Goal: Download file/media

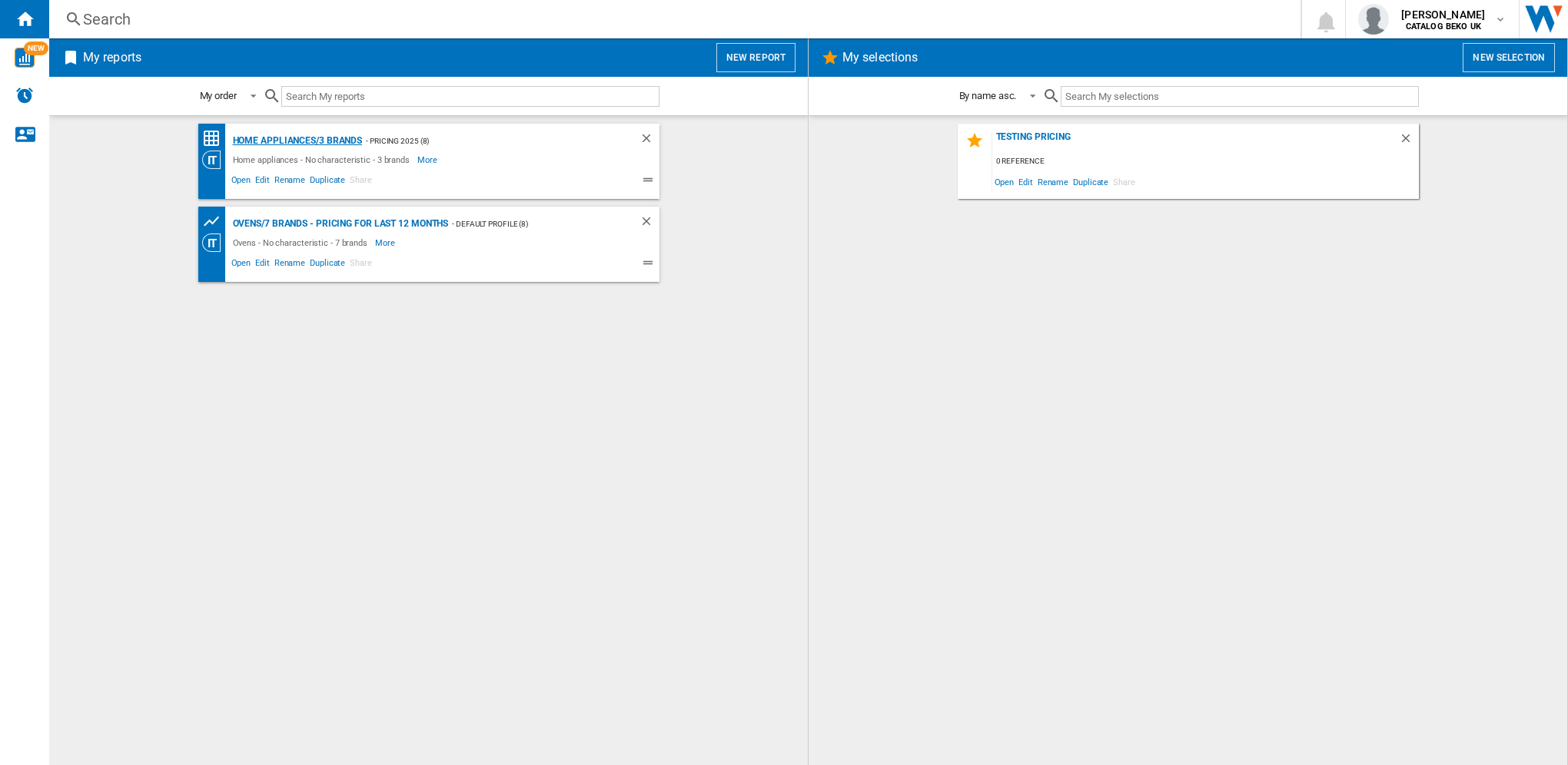
click at [285, 139] on div "Home appliances/3 brands" at bounding box center [295, 141] width 134 height 19
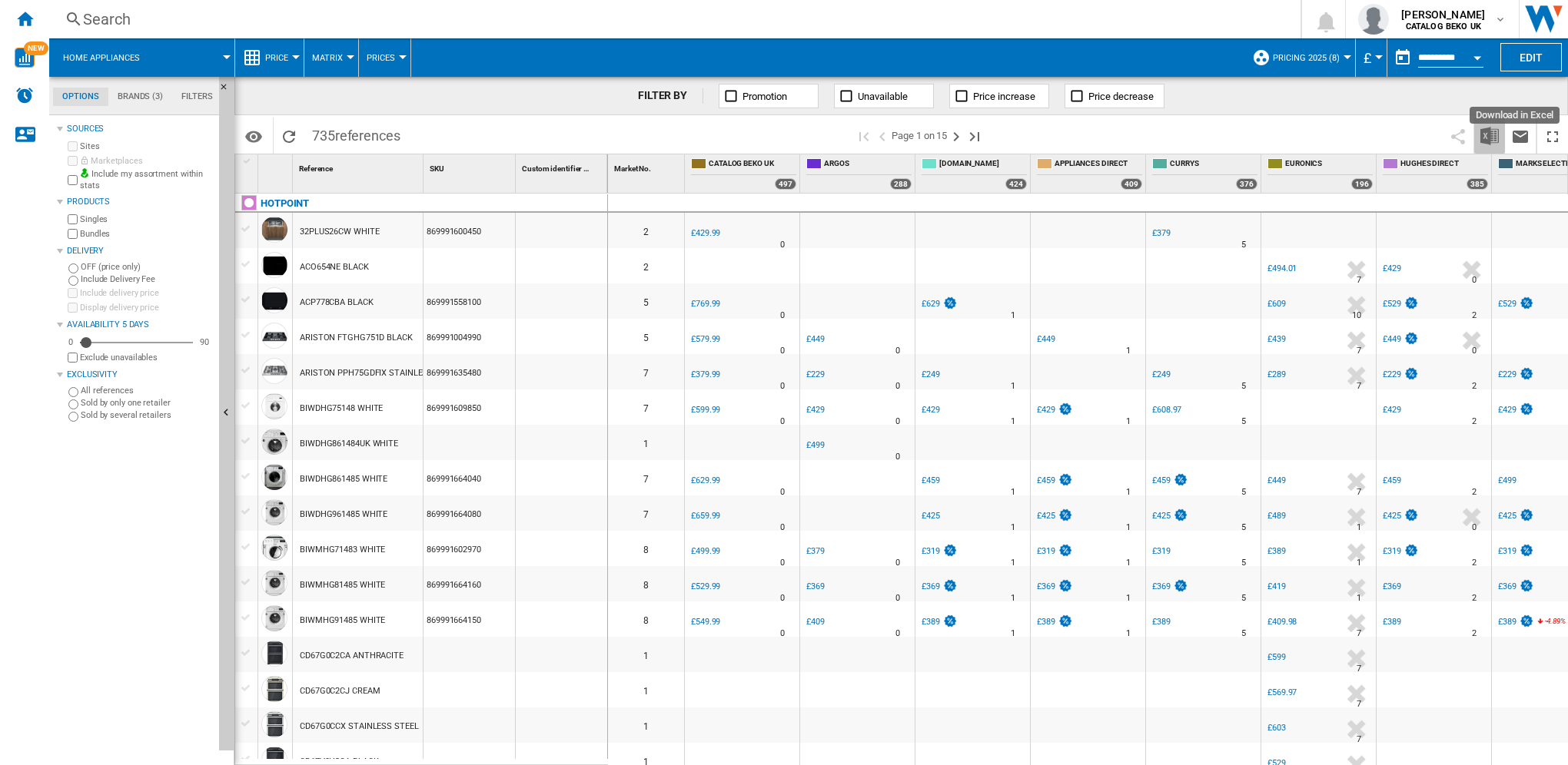
click at [1485, 136] on img "Download in Excel" at bounding box center [1490, 136] width 19 height 19
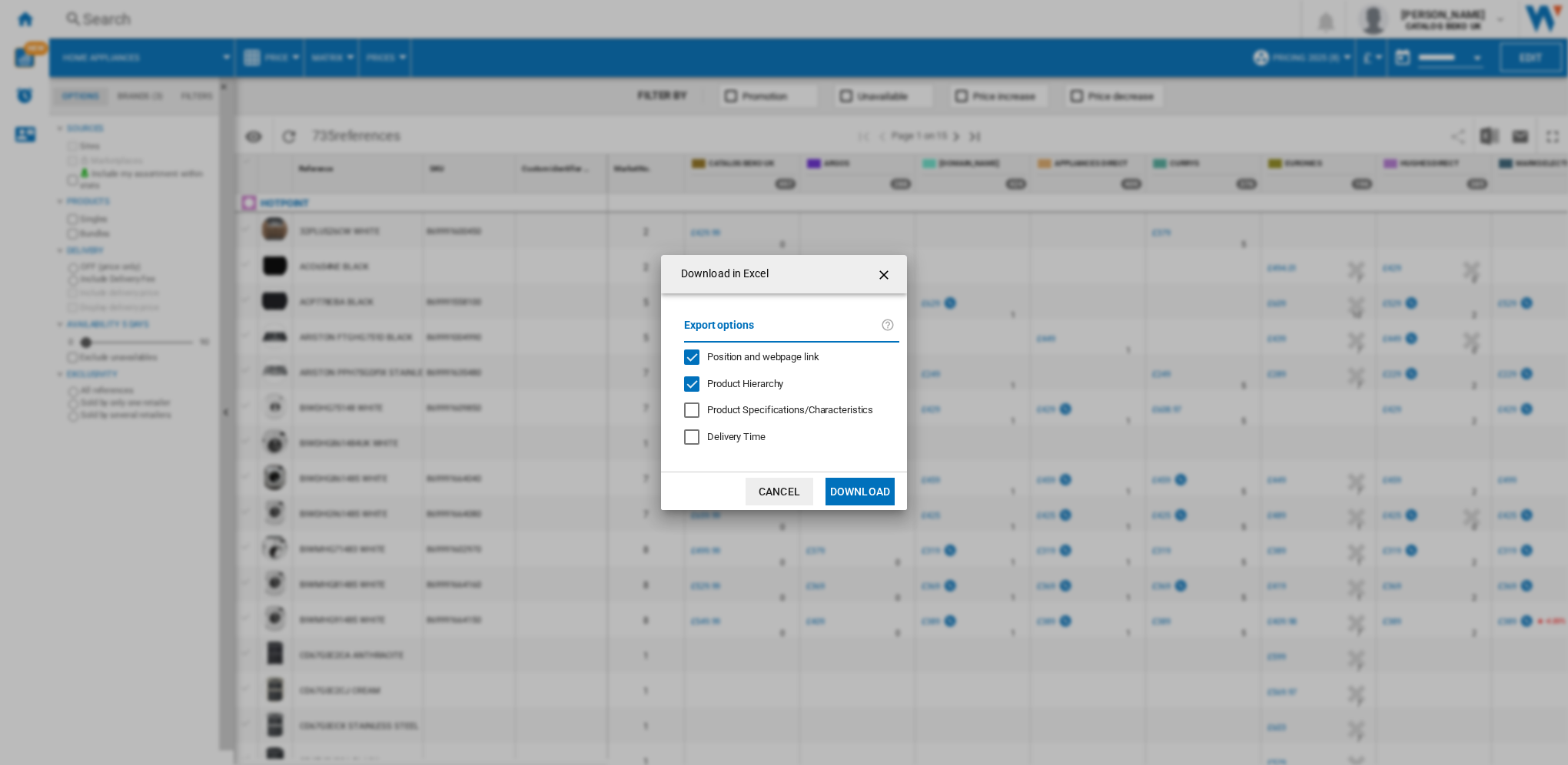
click at [859, 488] on button "Download" at bounding box center [860, 492] width 69 height 28
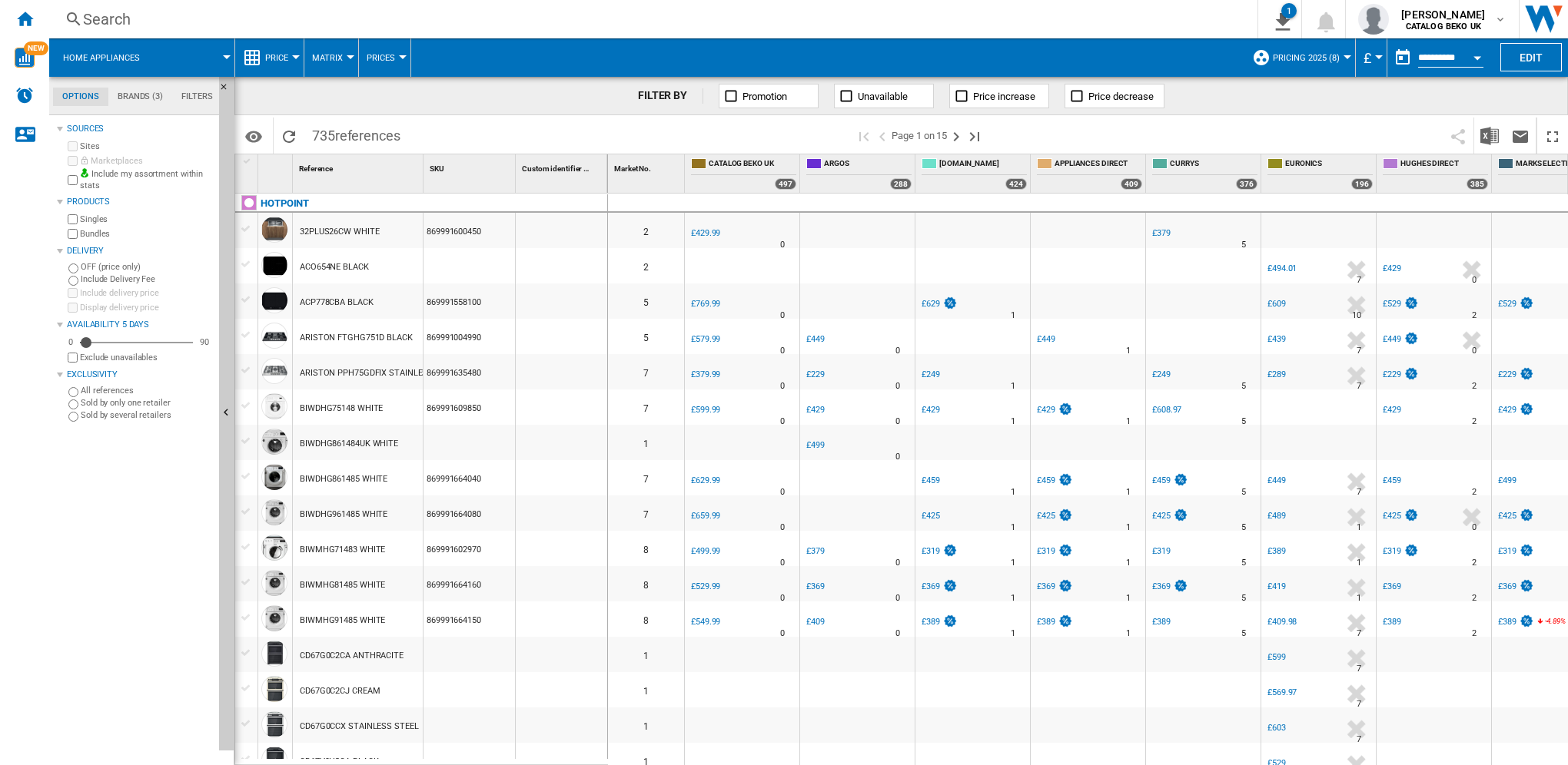
click at [122, 28] on div "Search" at bounding box center [651, 19] width 1135 height 22
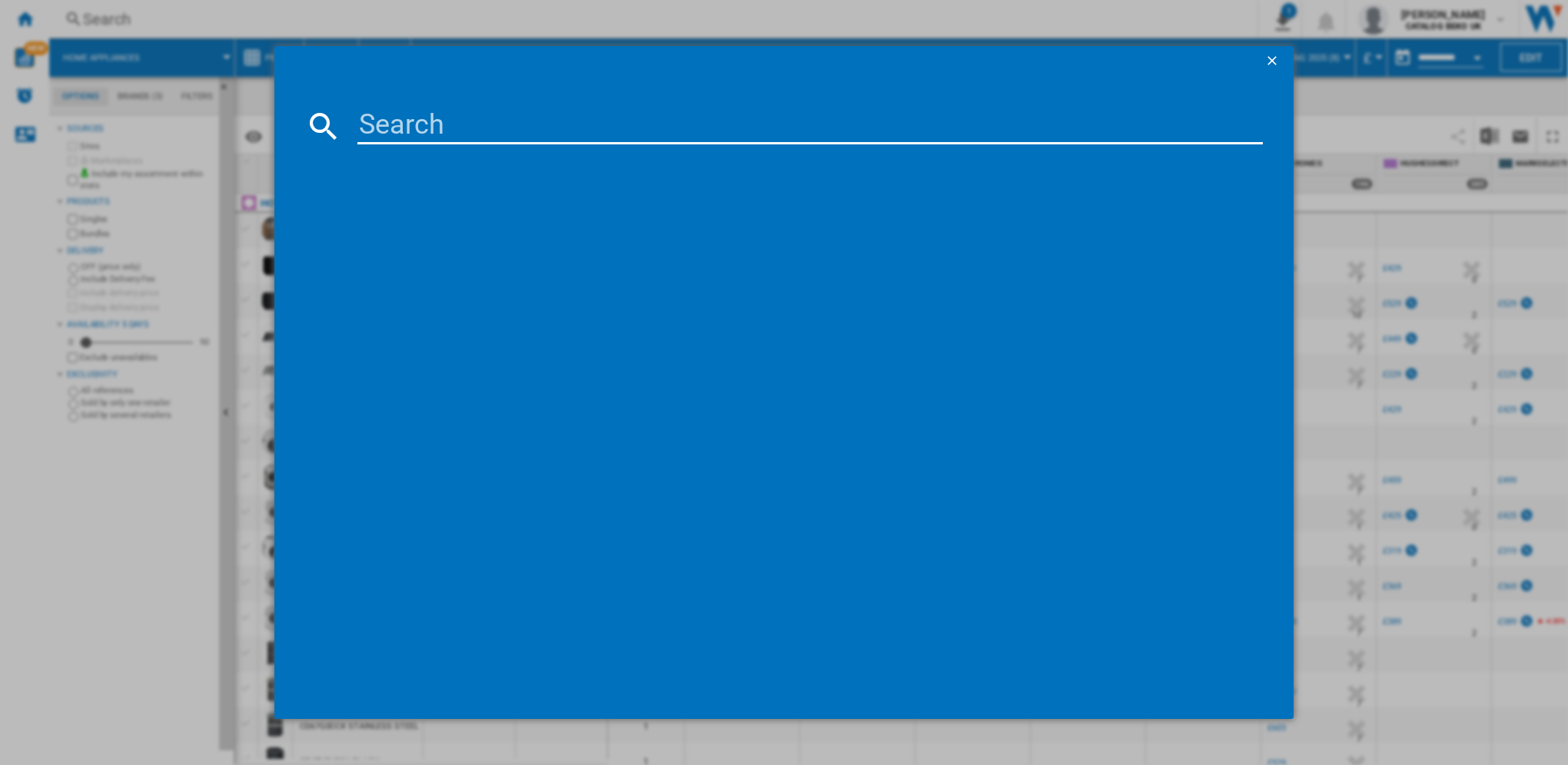
click at [419, 128] on input at bounding box center [810, 126] width 906 height 37
paste input "HPA105"
type input "HPA105"
